Goal: Find specific page/section: Find specific page/section

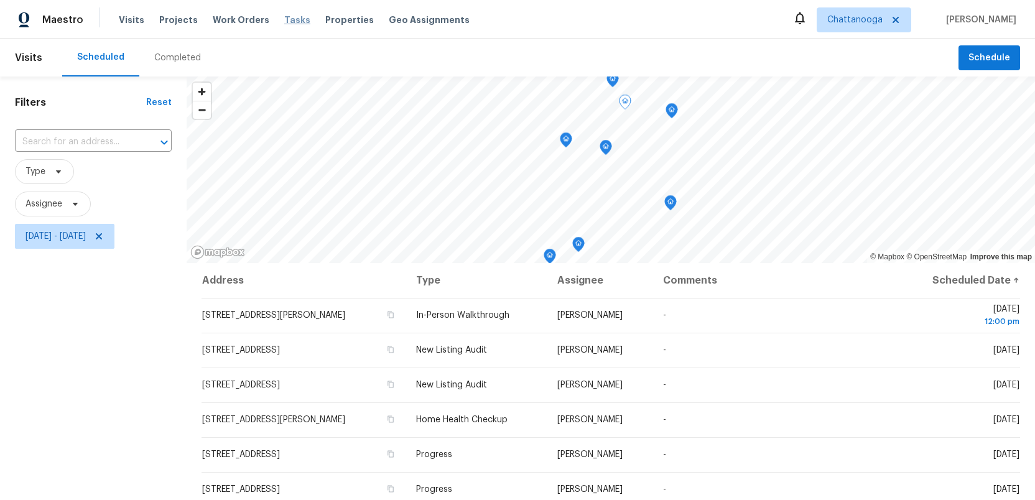
click at [284, 22] on span "Tasks" at bounding box center [297, 20] width 26 height 9
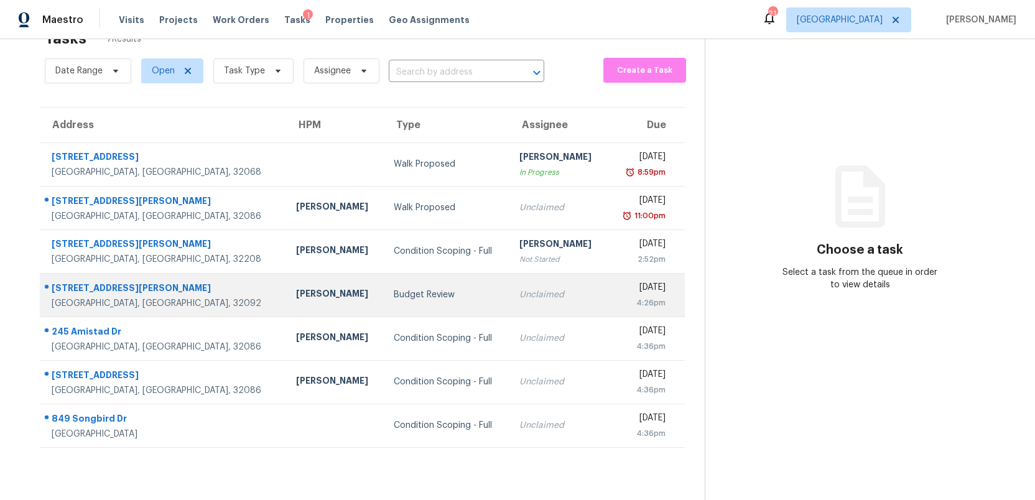
scroll to position [39, 0]
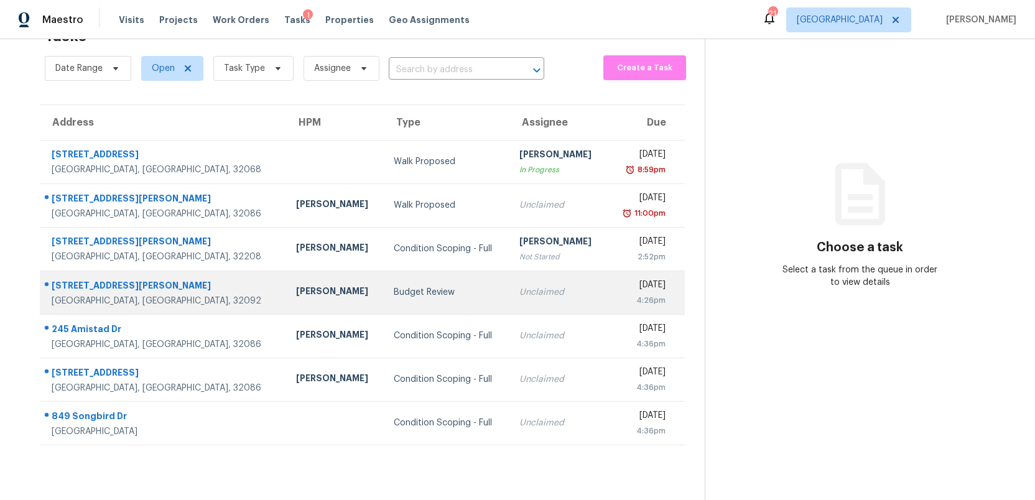
click at [394, 287] on div "Budget Review" at bounding box center [447, 292] width 106 height 12
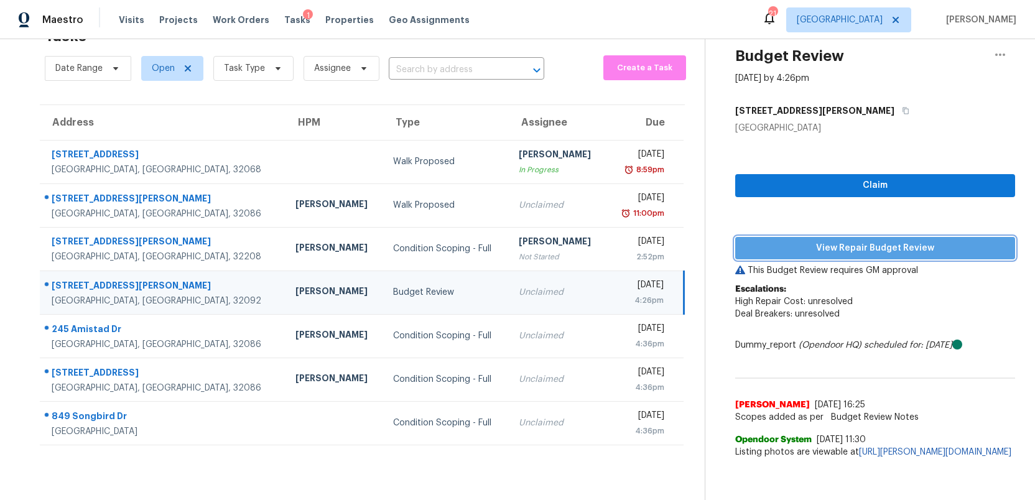
click at [863, 251] on span "View Repair Budget Review" at bounding box center [875, 249] width 260 height 16
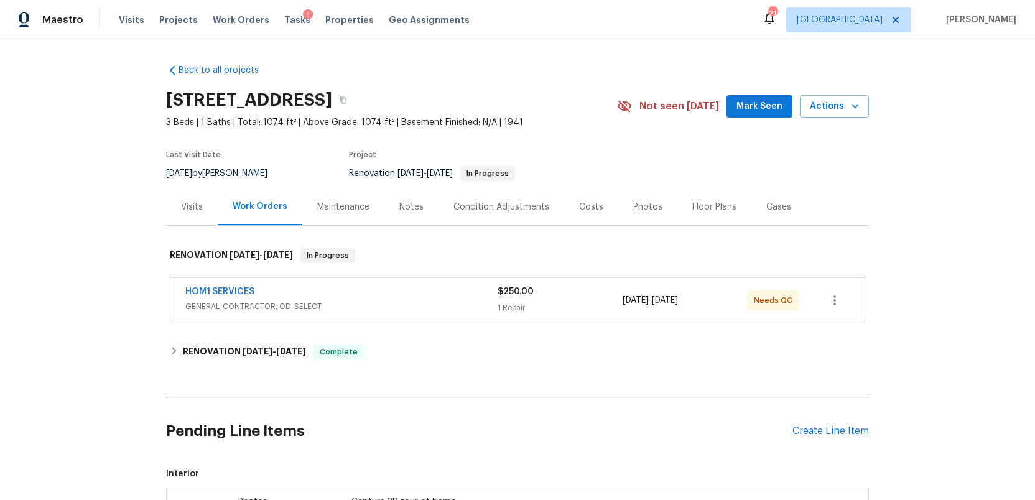
click at [643, 205] on div "Photos" at bounding box center [647, 207] width 29 height 12
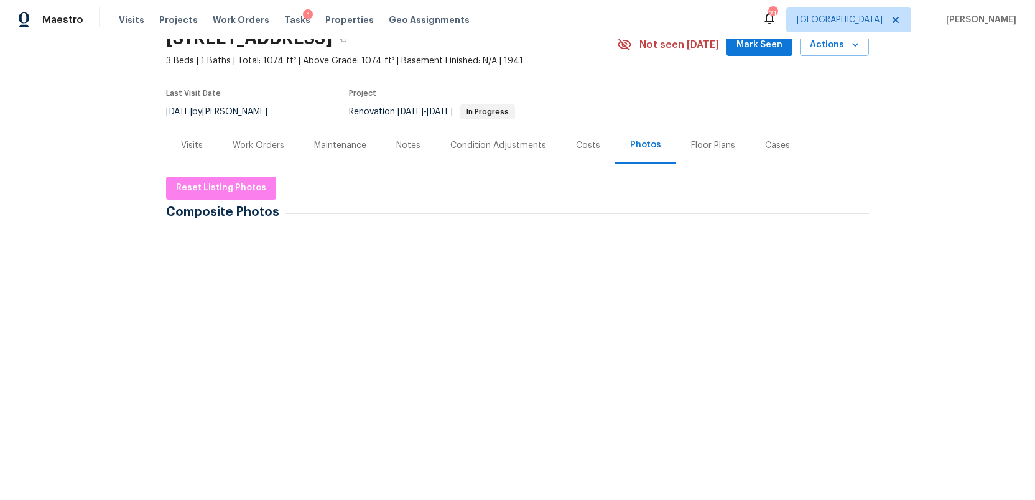
scroll to position [63, 0]
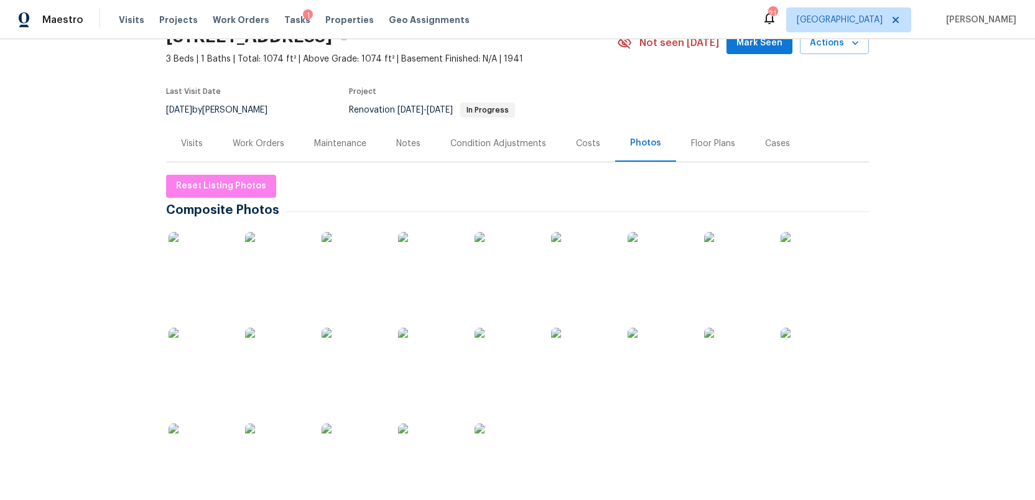
click at [193, 267] on img at bounding box center [200, 263] width 62 height 62
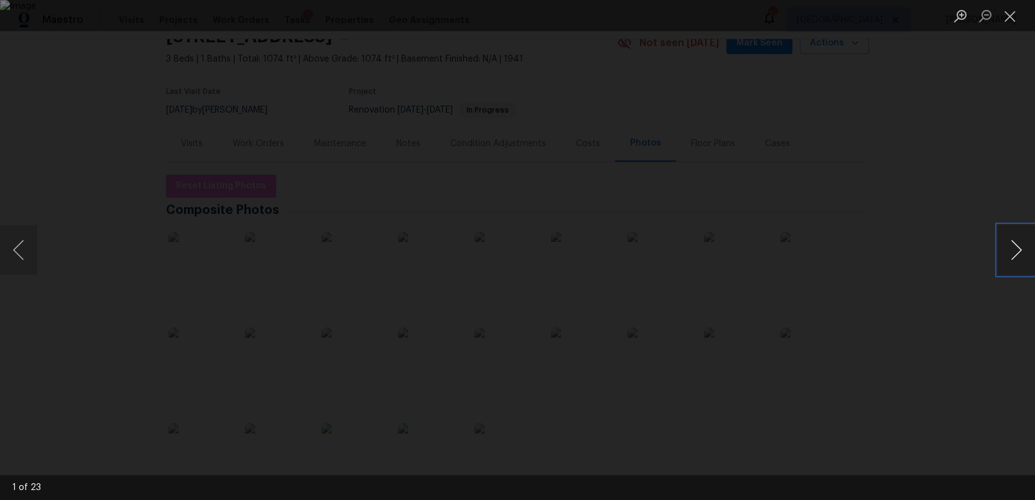
click at [1013, 251] on button "Next image" at bounding box center [1015, 250] width 37 height 50
click at [1011, 245] on button "Next image" at bounding box center [1015, 250] width 37 height 50
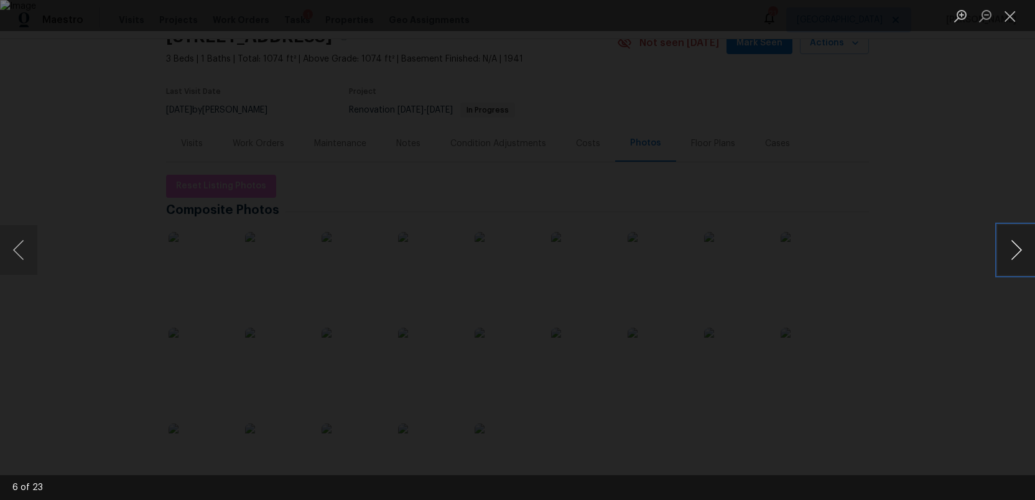
click at [1012, 263] on button "Next image" at bounding box center [1015, 250] width 37 height 50
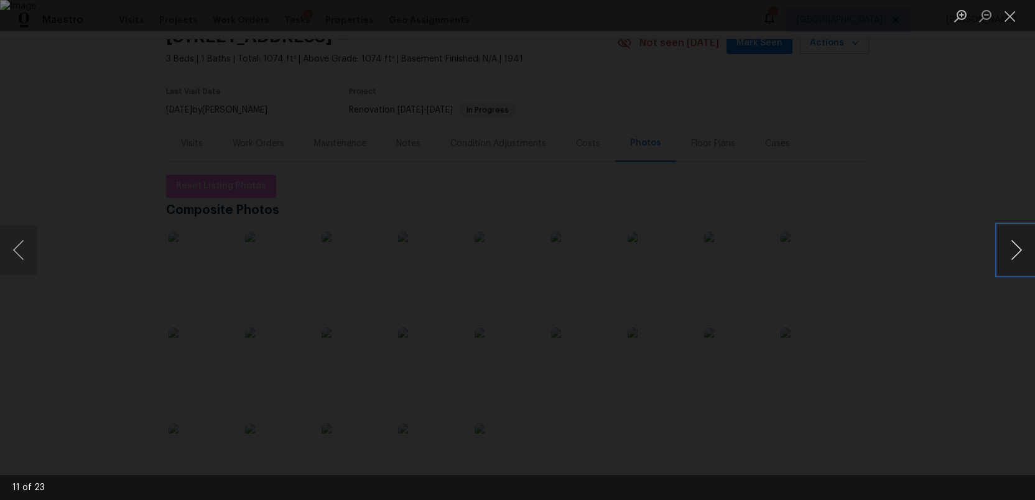
click at [1016, 239] on button "Next image" at bounding box center [1015, 250] width 37 height 50
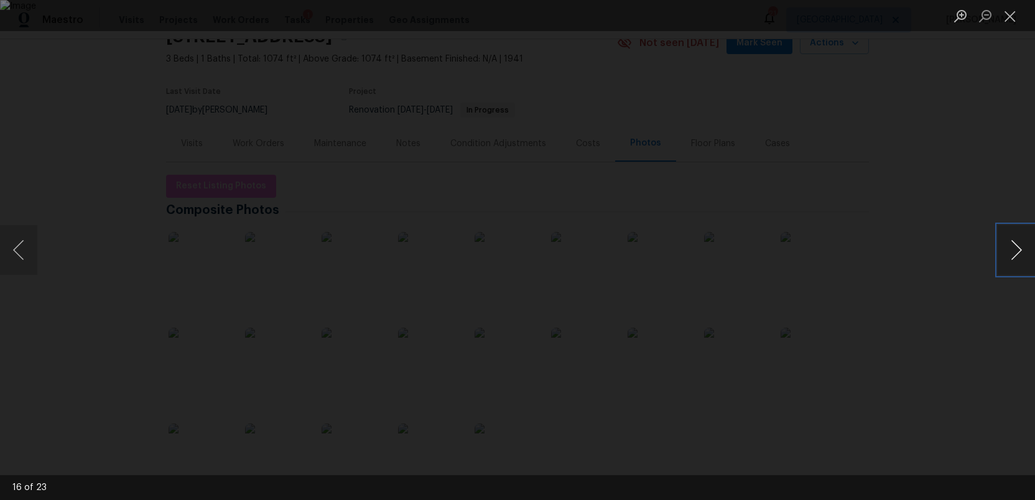
click at [1016, 239] on button "Next image" at bounding box center [1015, 250] width 37 height 50
click at [1017, 252] on button "Next image" at bounding box center [1015, 250] width 37 height 50
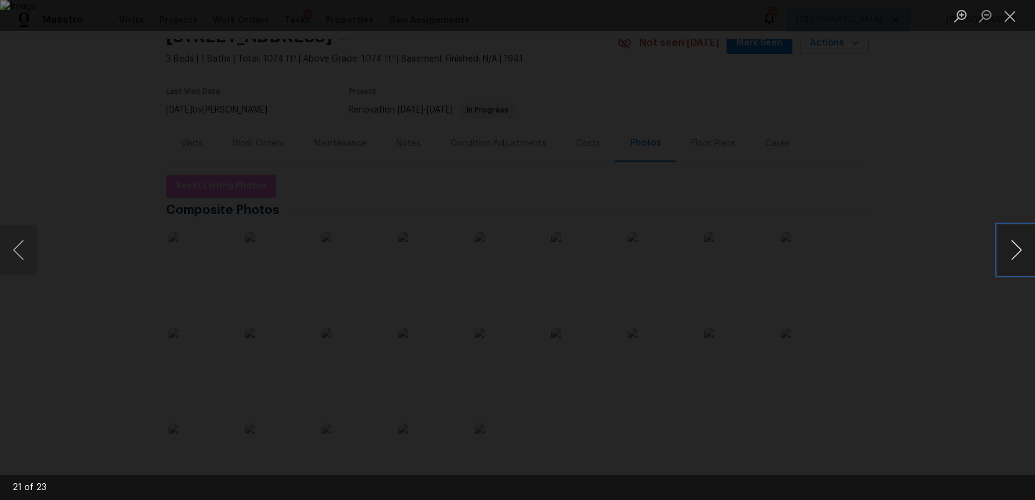
click at [1017, 252] on button "Next image" at bounding box center [1015, 250] width 37 height 50
click at [1011, 8] on button "Close lightbox" at bounding box center [1009, 16] width 25 height 22
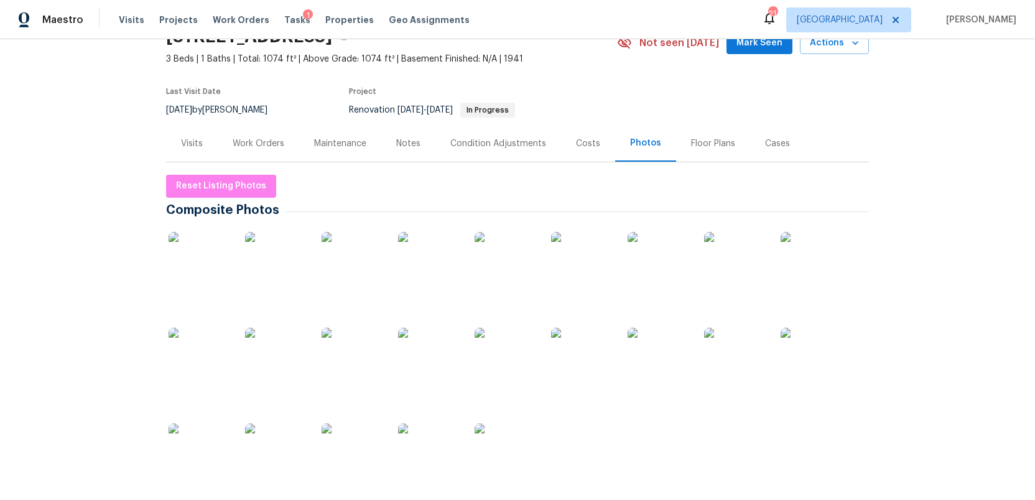
scroll to position [0, 0]
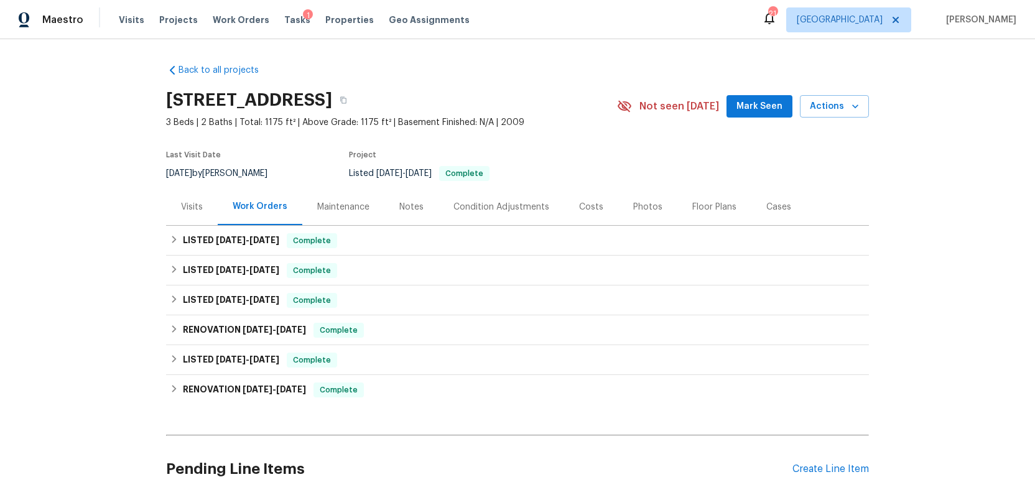
click at [636, 210] on div "Photos" at bounding box center [647, 207] width 29 height 12
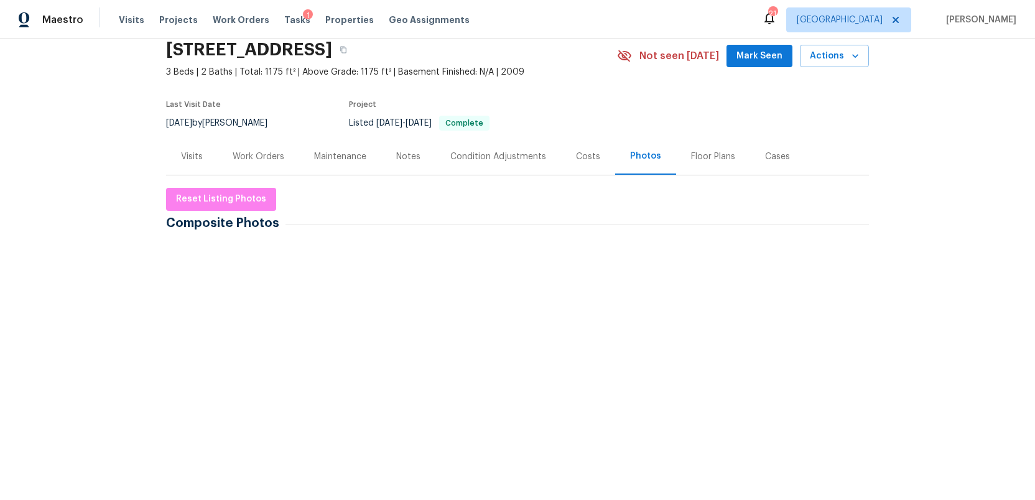
scroll to position [74, 0]
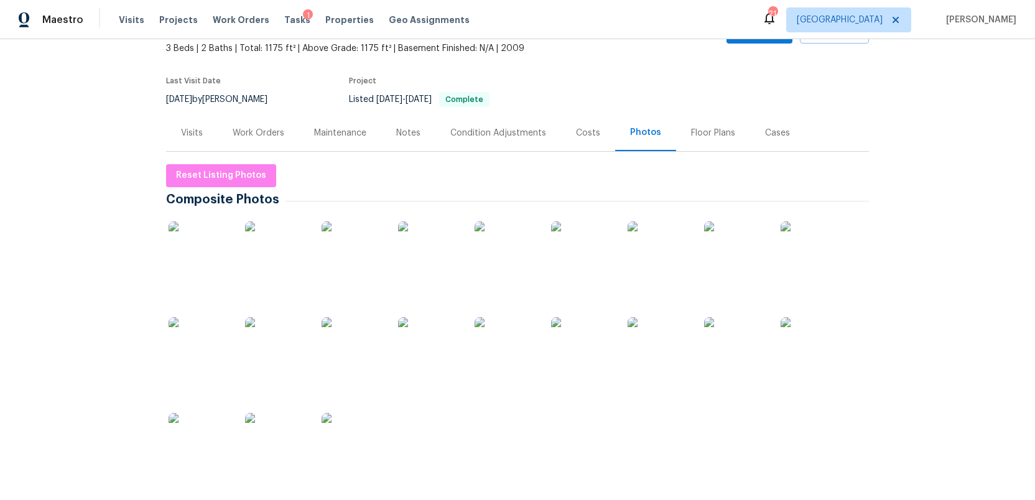
click at [192, 251] on img at bounding box center [200, 252] width 62 height 62
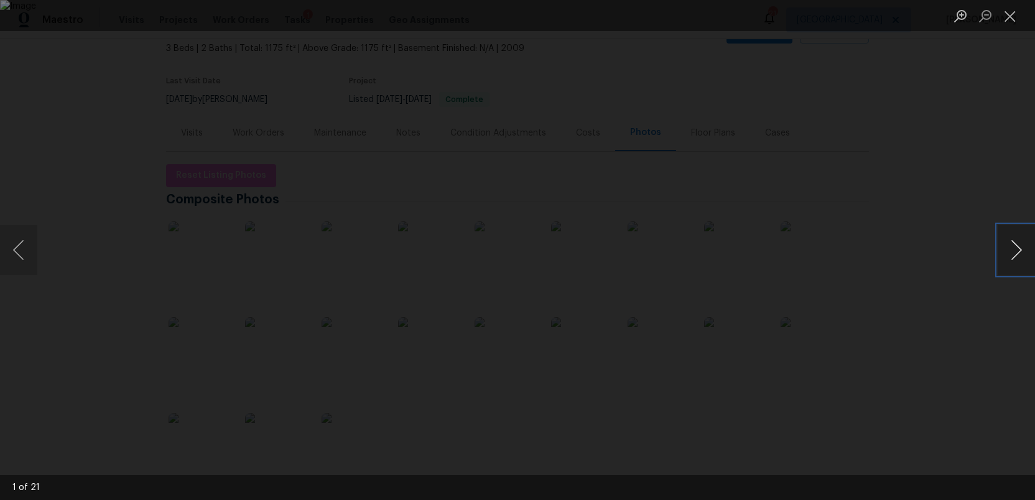
click at [1012, 247] on button "Next image" at bounding box center [1015, 250] width 37 height 50
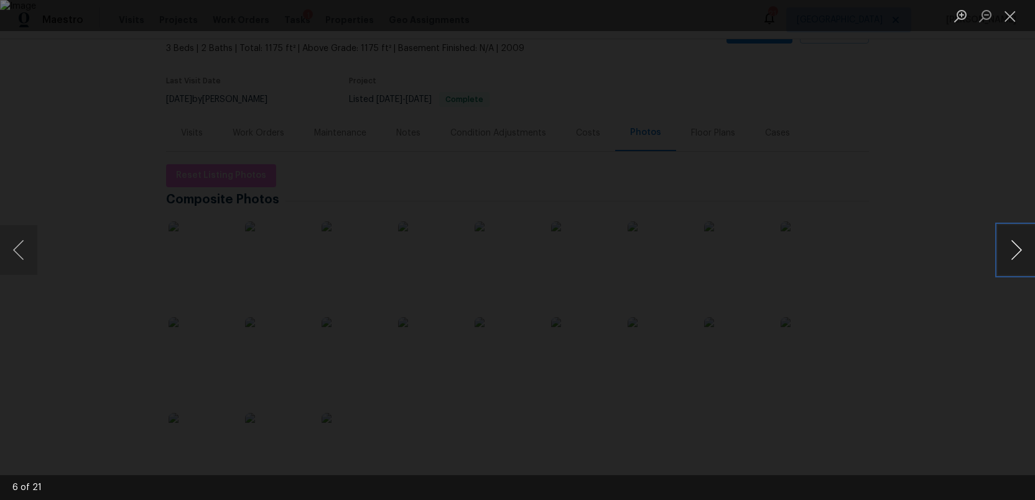
click at [1012, 246] on button "Next image" at bounding box center [1015, 250] width 37 height 50
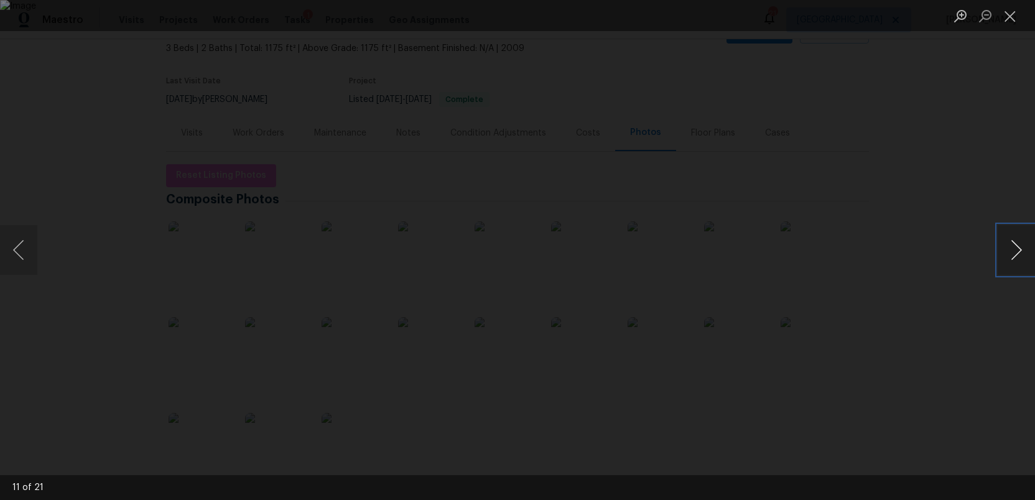
click at [1012, 246] on button "Next image" at bounding box center [1015, 250] width 37 height 50
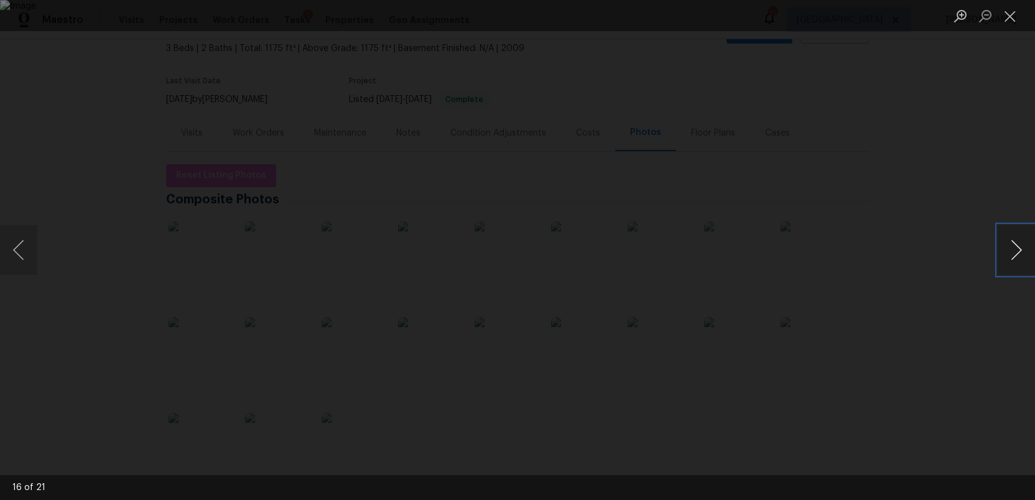
click at [1012, 246] on button "Next image" at bounding box center [1015, 250] width 37 height 50
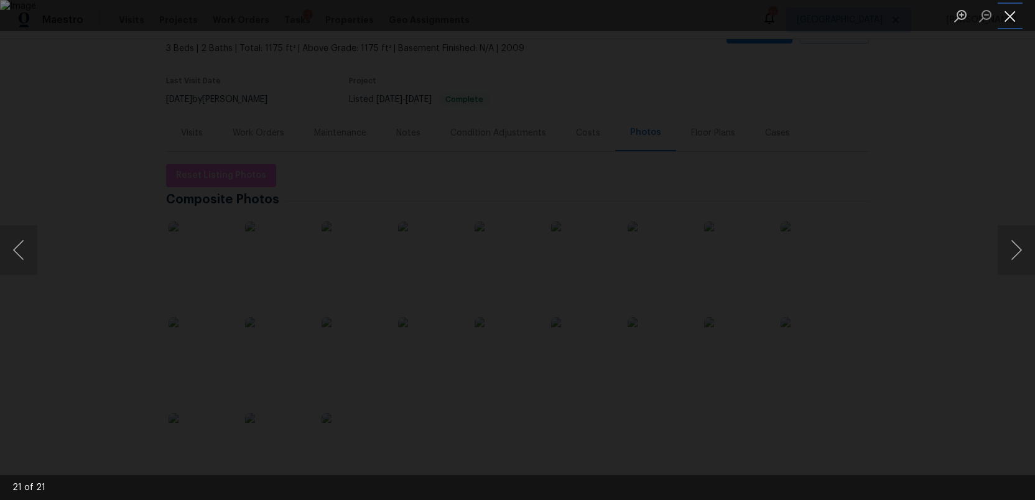
click at [1011, 19] on button "Close lightbox" at bounding box center [1009, 16] width 25 height 22
